Goal: Information Seeking & Learning: Learn about a topic

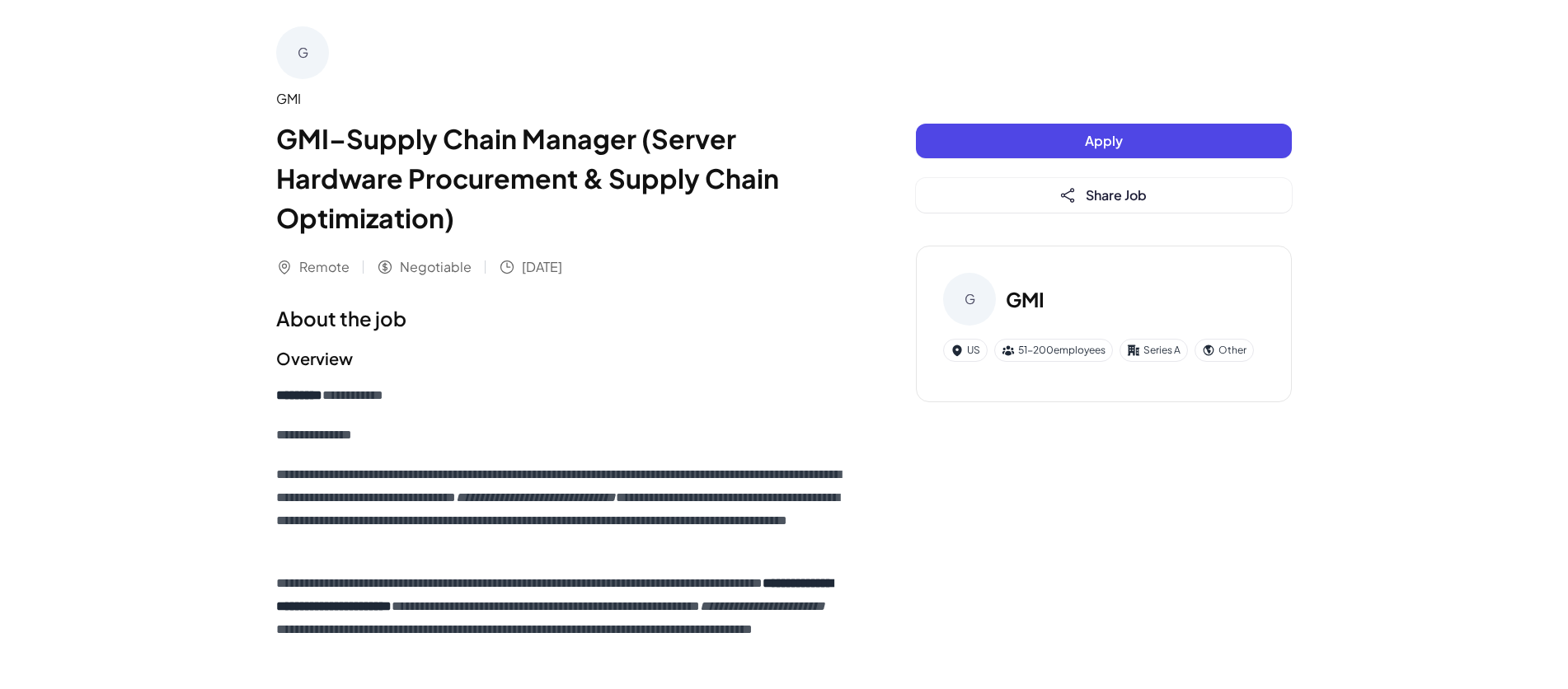
click at [627, 330] on h1 "About the job" at bounding box center [563, 317] width 574 height 29
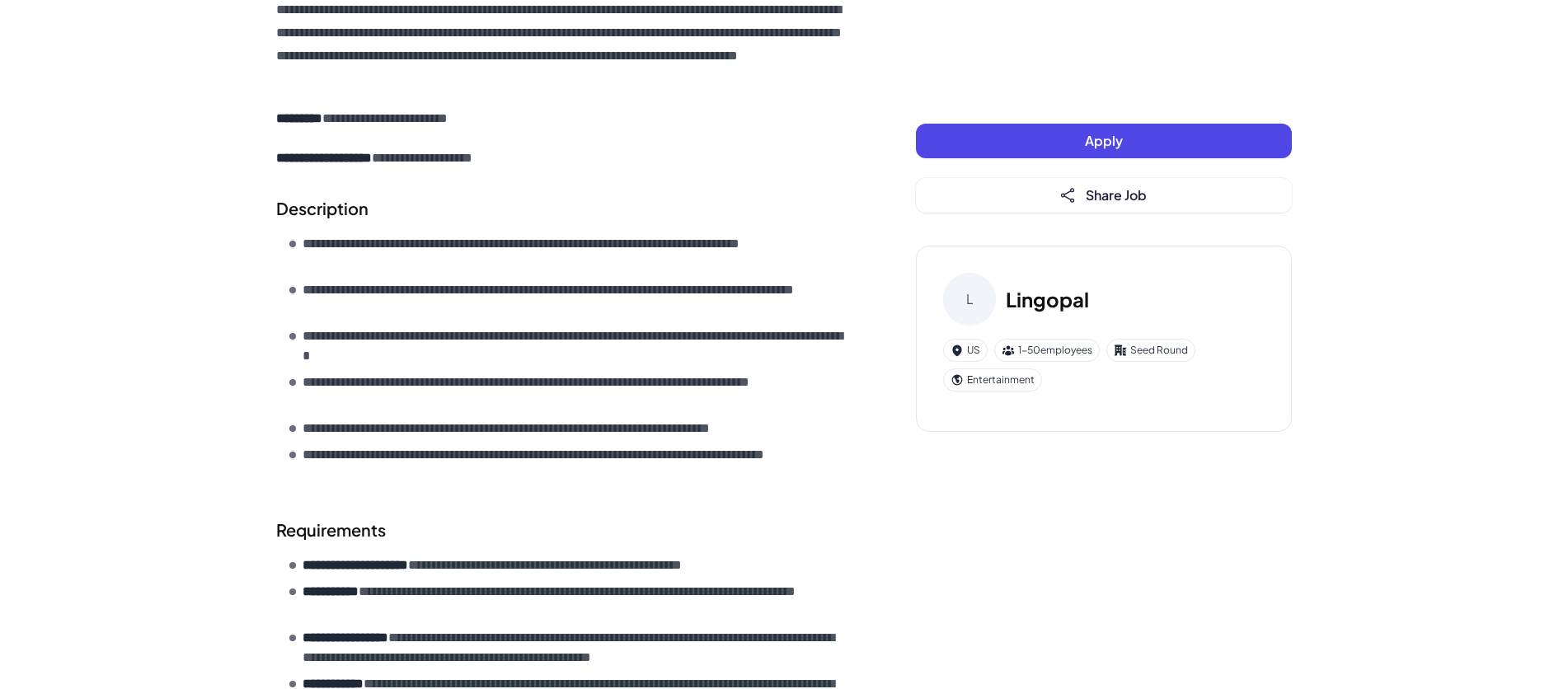
scroll to position [634, 0]
